Goal: Transaction & Acquisition: Purchase product/service

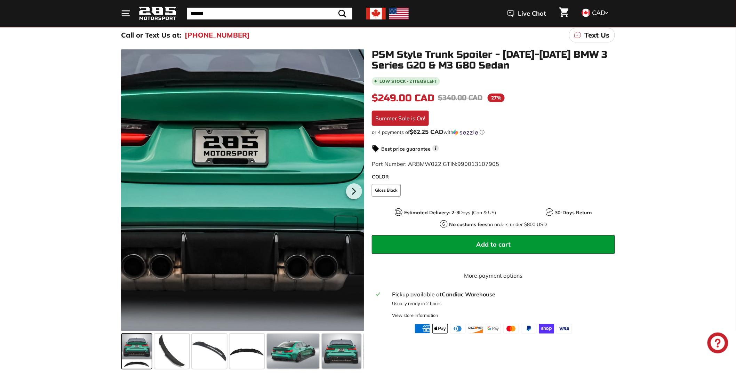
scroll to position [77, 0]
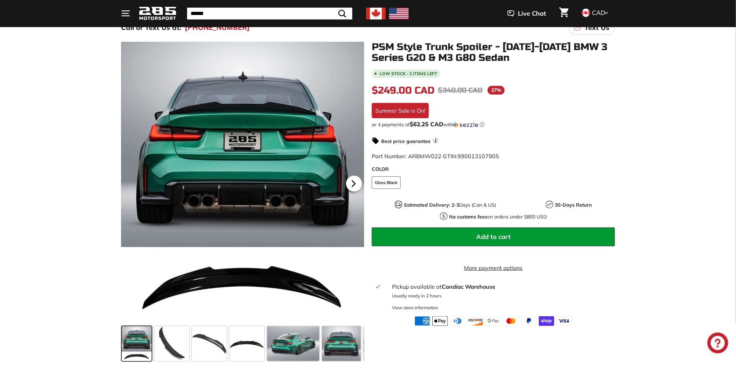
click at [354, 184] on icon at bounding box center [353, 184] width 3 height 6
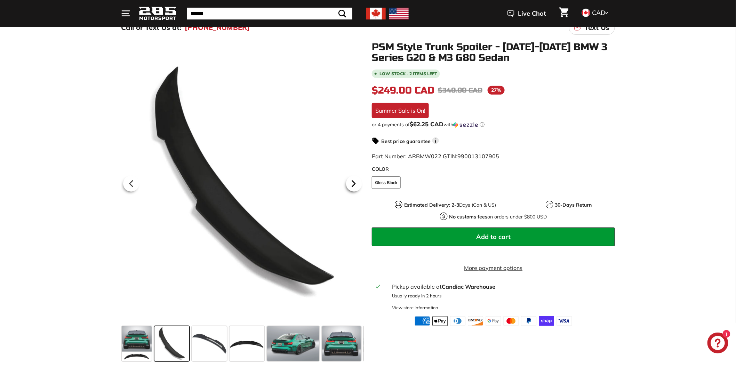
click at [354, 184] on icon at bounding box center [353, 184] width 3 height 6
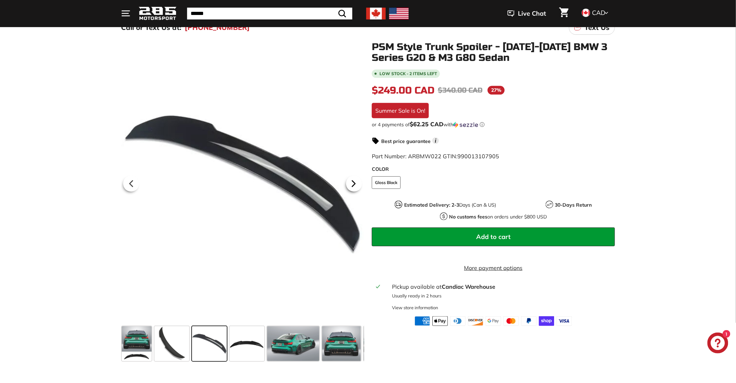
click at [354, 184] on icon at bounding box center [353, 184] width 3 height 6
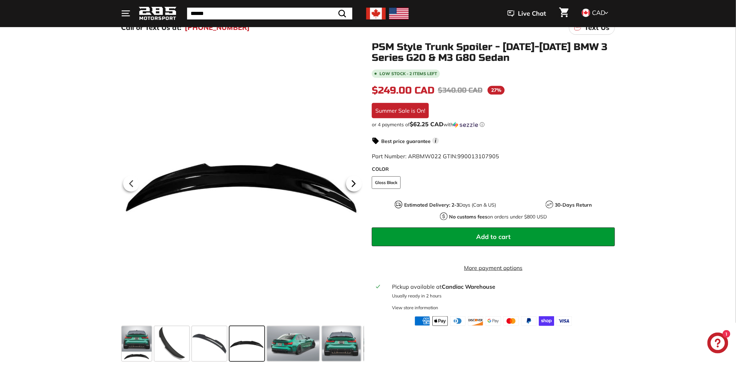
click at [354, 184] on icon at bounding box center [353, 184] width 3 height 6
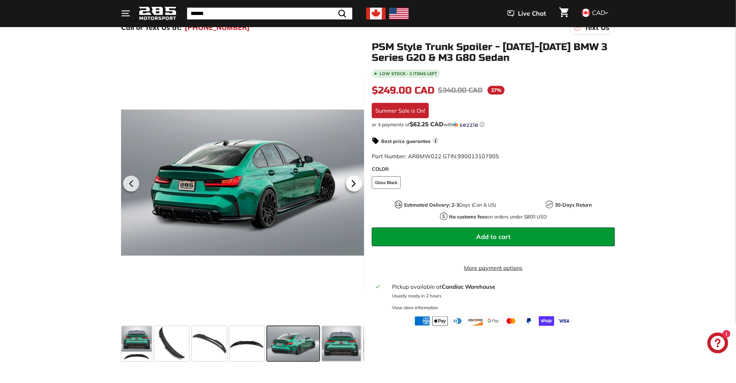
click at [354, 184] on icon at bounding box center [353, 184] width 3 height 6
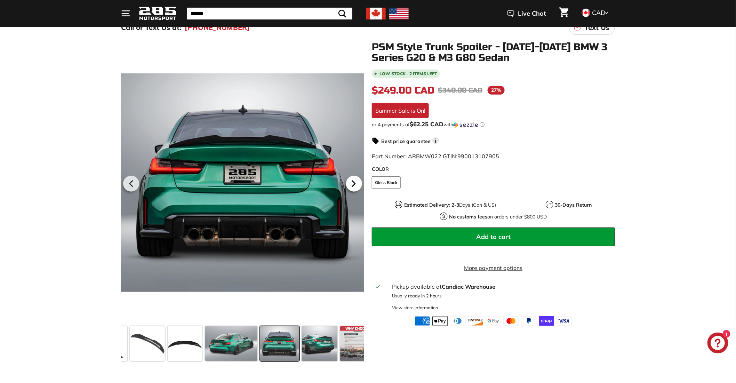
scroll to position [0, 74]
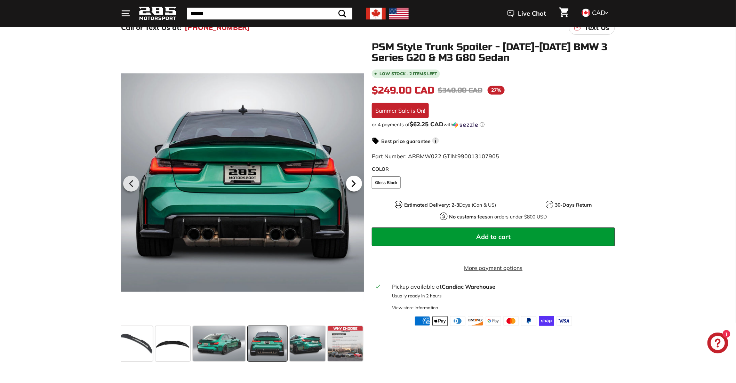
click at [354, 184] on icon at bounding box center [353, 184] width 3 height 6
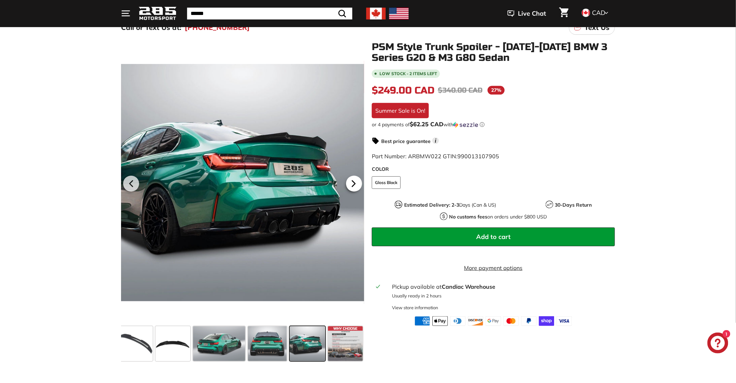
click at [354, 184] on icon at bounding box center [353, 184] width 3 height 6
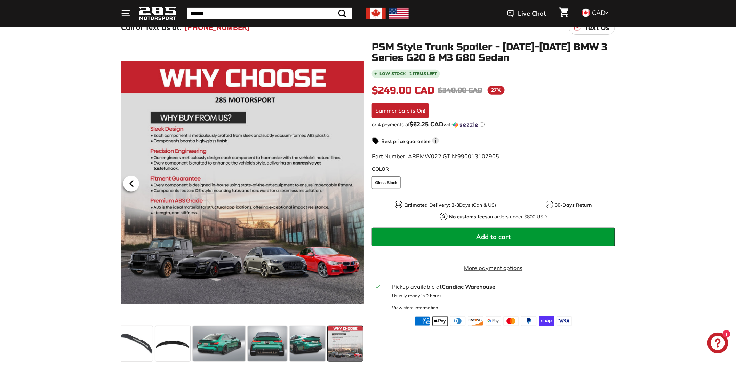
click at [137, 181] on icon at bounding box center [131, 184] width 16 height 16
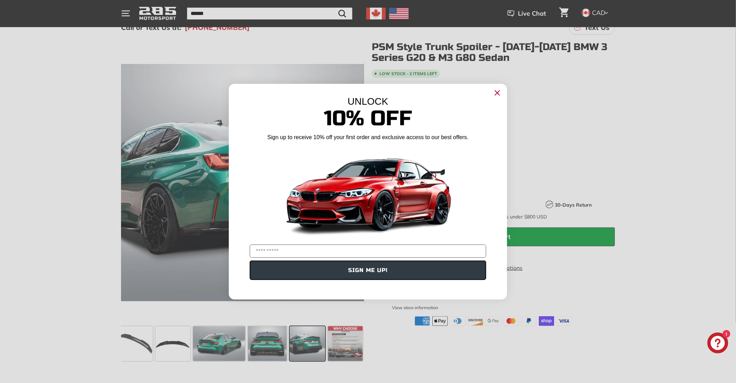
click at [495, 91] on circle "Close dialog" at bounding box center [497, 92] width 10 height 10
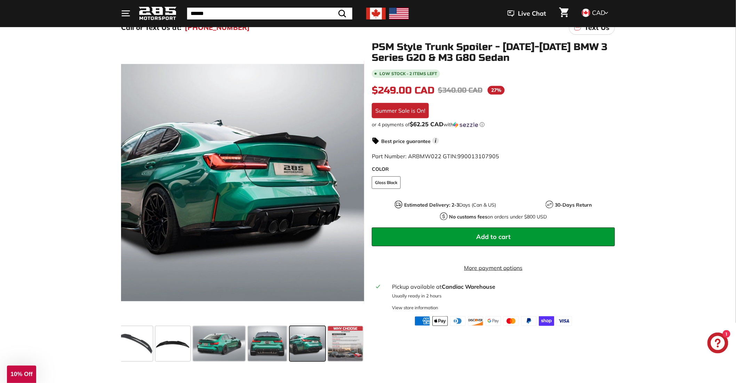
click at [310, 342] on span at bounding box center [308, 343] width 36 height 35
click at [143, 346] on span at bounding box center [135, 343] width 35 height 35
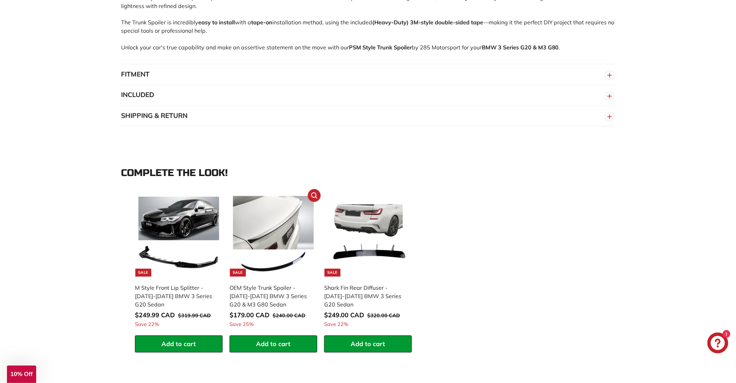
scroll to position [541, 0]
click at [181, 290] on div "M Style Front Lip Splitter - [DATE]-[DATE] BMW 3 Series G20 Sedan" at bounding box center [175, 295] width 81 height 25
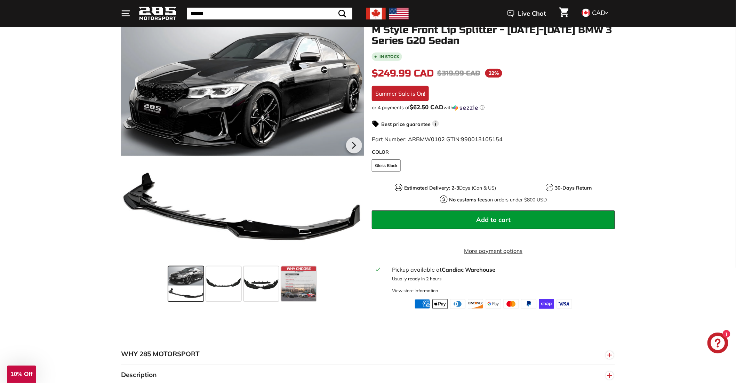
scroll to position [116, 0]
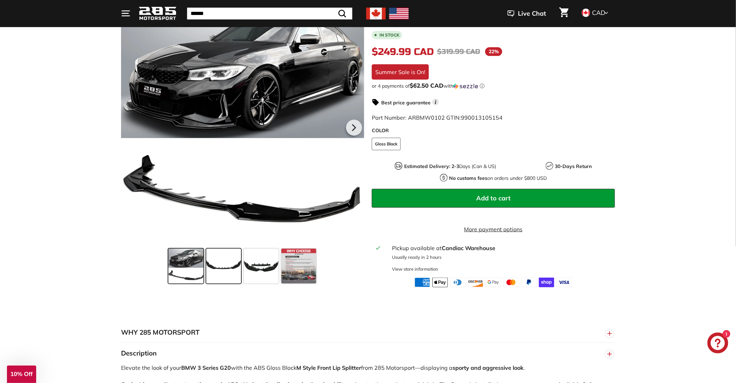
click at [229, 262] on span at bounding box center [223, 266] width 35 height 35
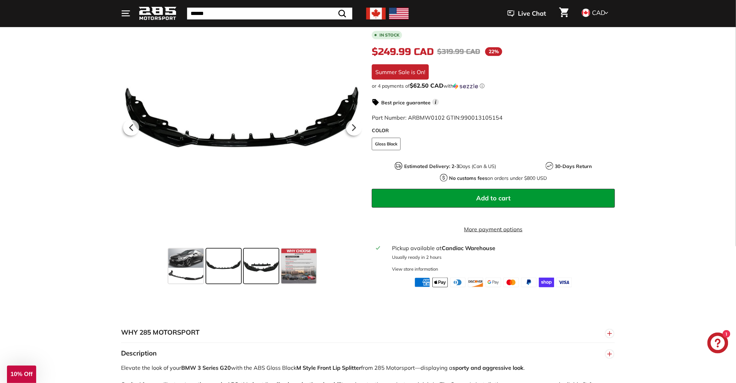
click at [256, 261] on span at bounding box center [261, 266] width 35 height 35
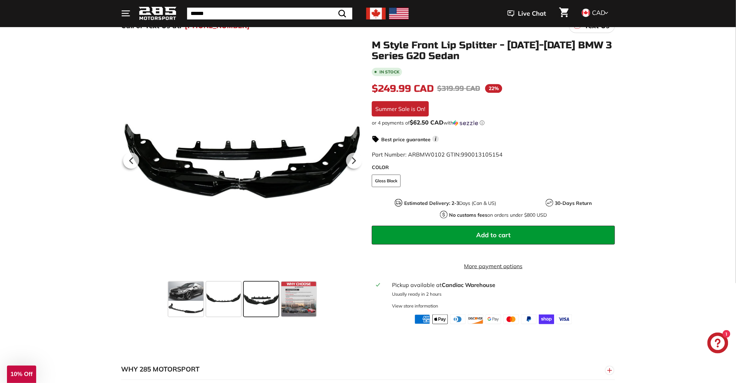
scroll to position [77, 0]
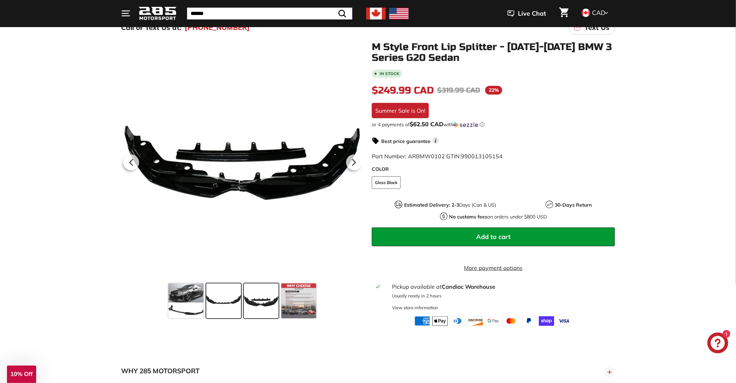
click at [225, 310] on span at bounding box center [223, 300] width 35 height 35
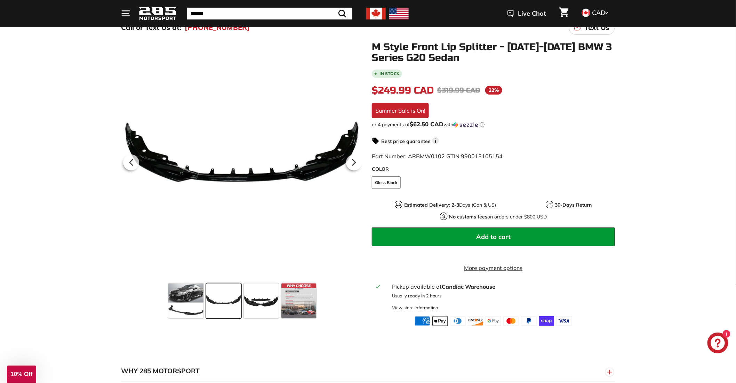
click at [241, 302] on div at bounding box center [224, 301] width 38 height 38
click at [269, 300] on span at bounding box center [261, 300] width 35 height 35
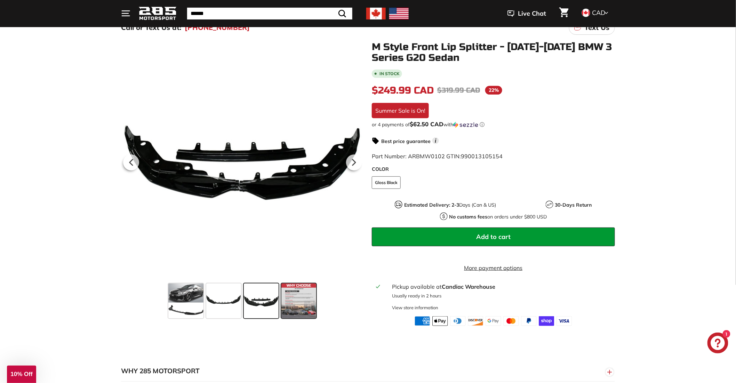
click at [285, 297] on span at bounding box center [298, 300] width 35 height 35
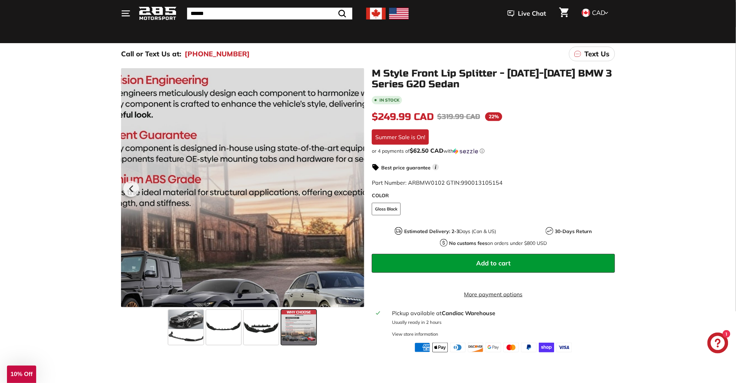
scroll to position [0, 0]
